Goal: Find specific page/section: Find specific page/section

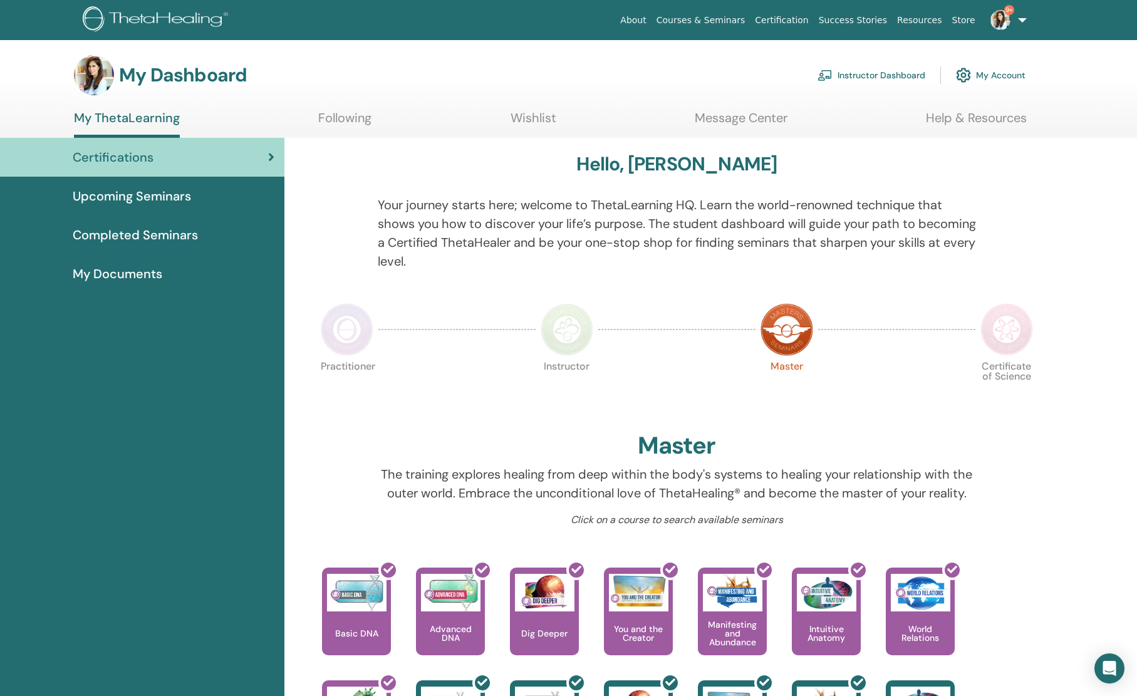
click at [871, 74] on link "Instructor Dashboard" at bounding box center [871, 75] width 108 height 28
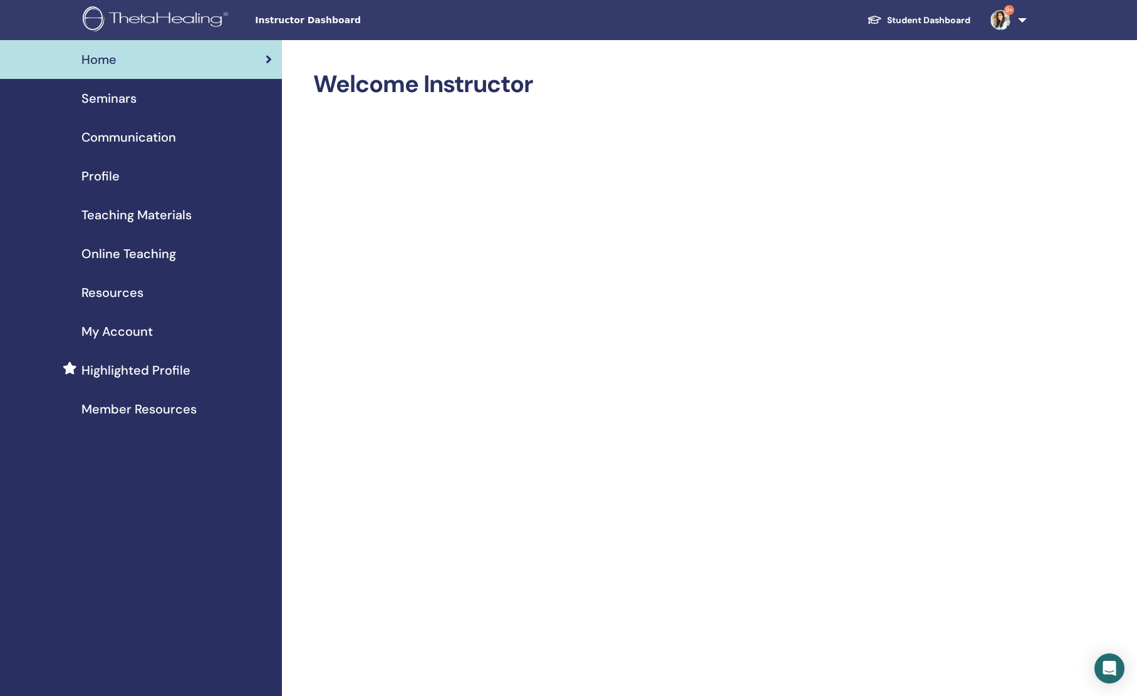
click at [106, 96] on span "Seminars" at bounding box center [108, 98] width 55 height 19
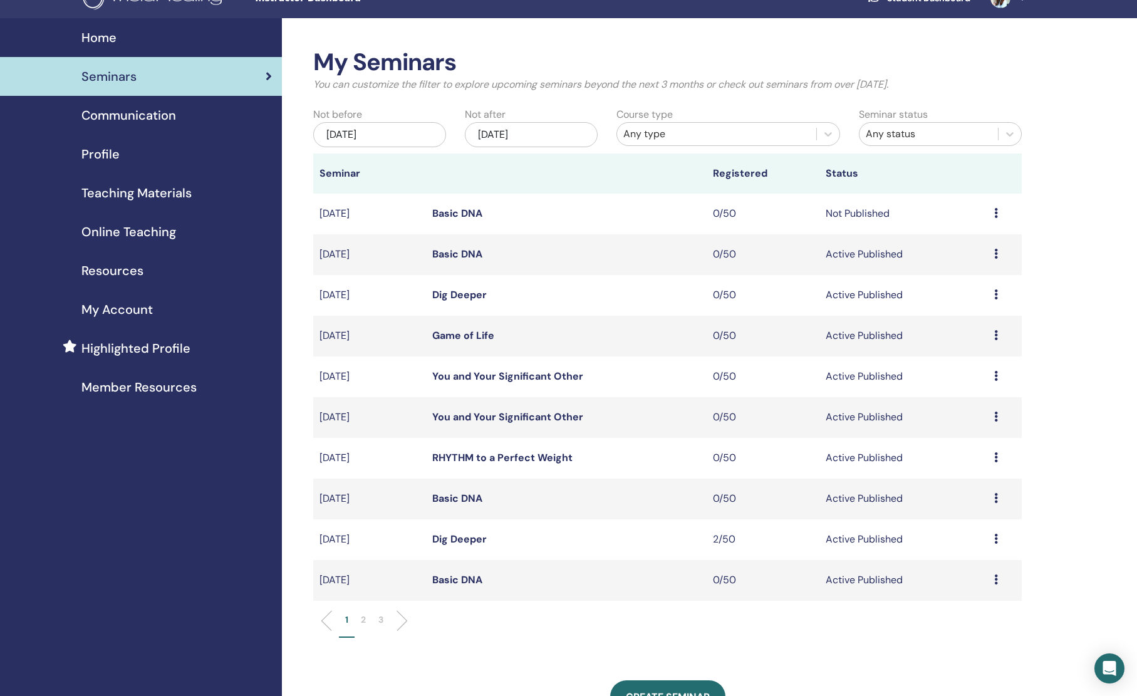
scroll to position [88, 0]
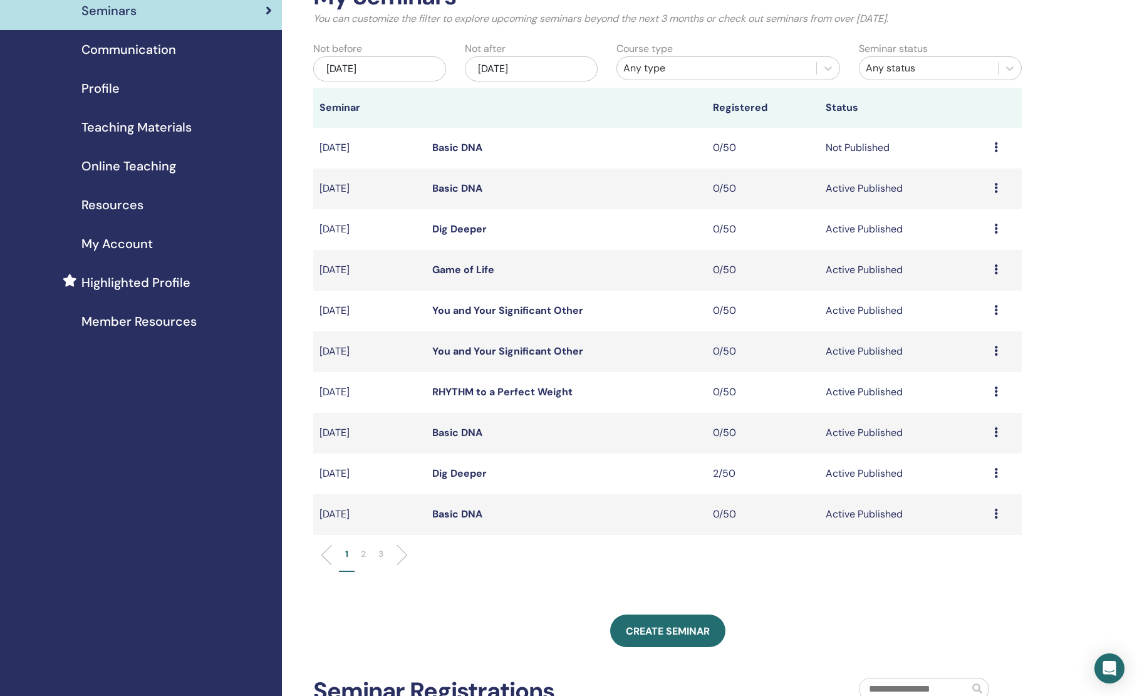
click at [448, 478] on link "Dig Deeper" at bounding box center [459, 473] width 54 height 13
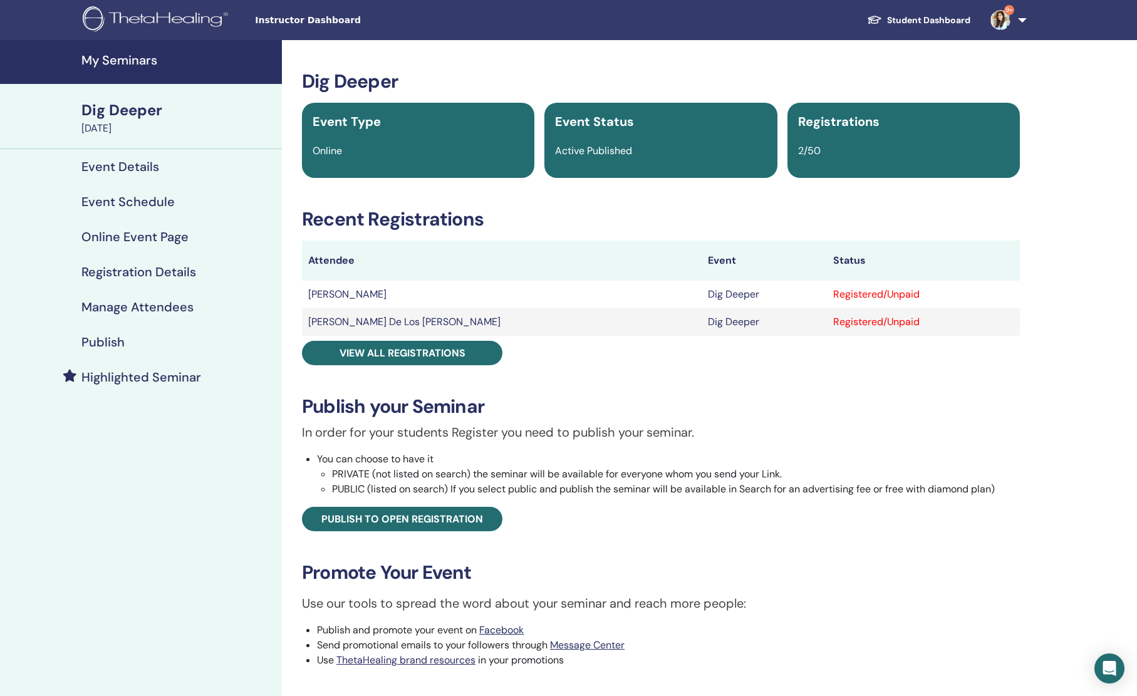
click at [98, 60] on h4 "My Seminars" at bounding box center [177, 60] width 193 height 15
